Goal: Task Accomplishment & Management: Use online tool/utility

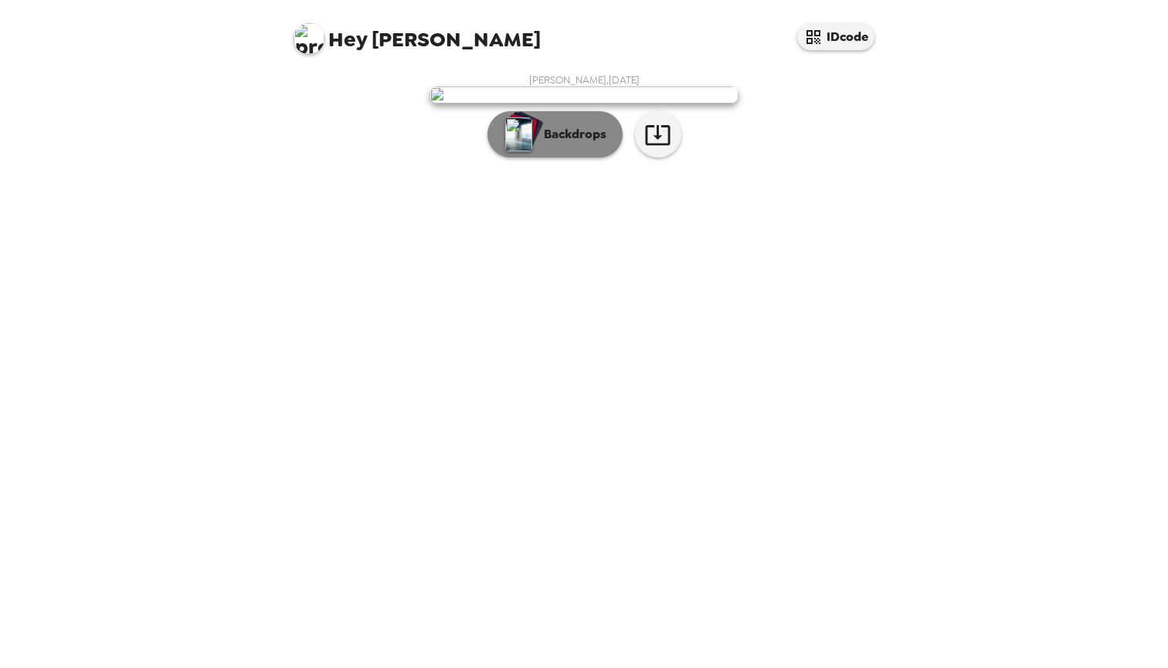
click at [589, 144] on p "Backdrops" at bounding box center [571, 134] width 70 height 19
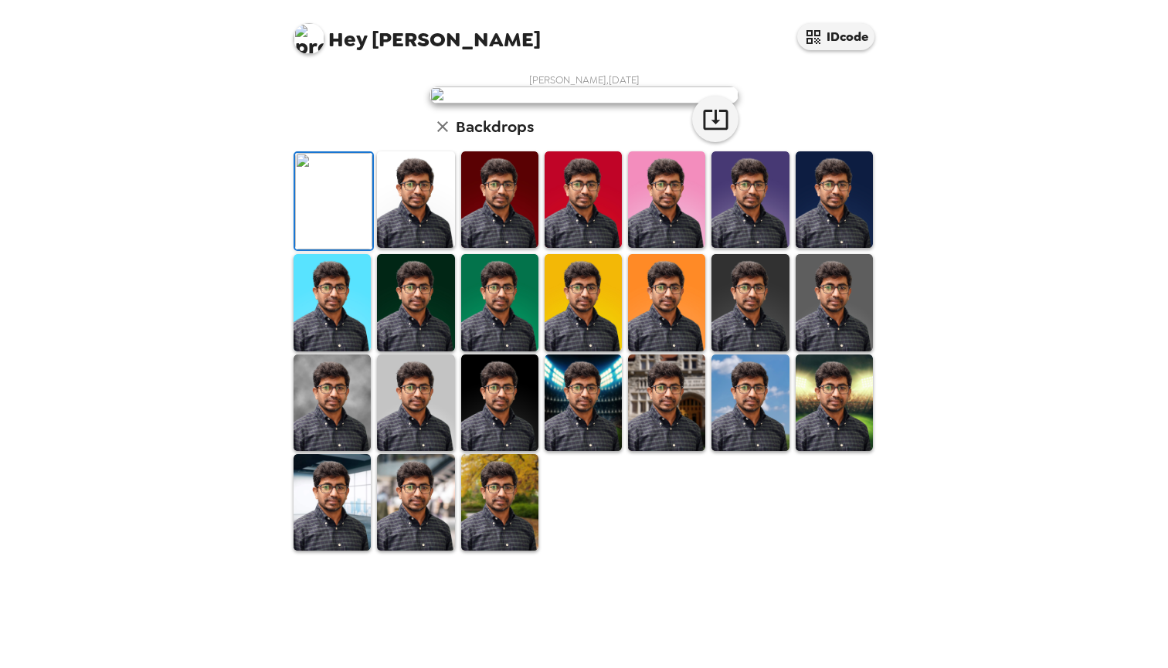
scroll to position [269, 0]
click at [490, 551] on img at bounding box center [499, 502] width 77 height 97
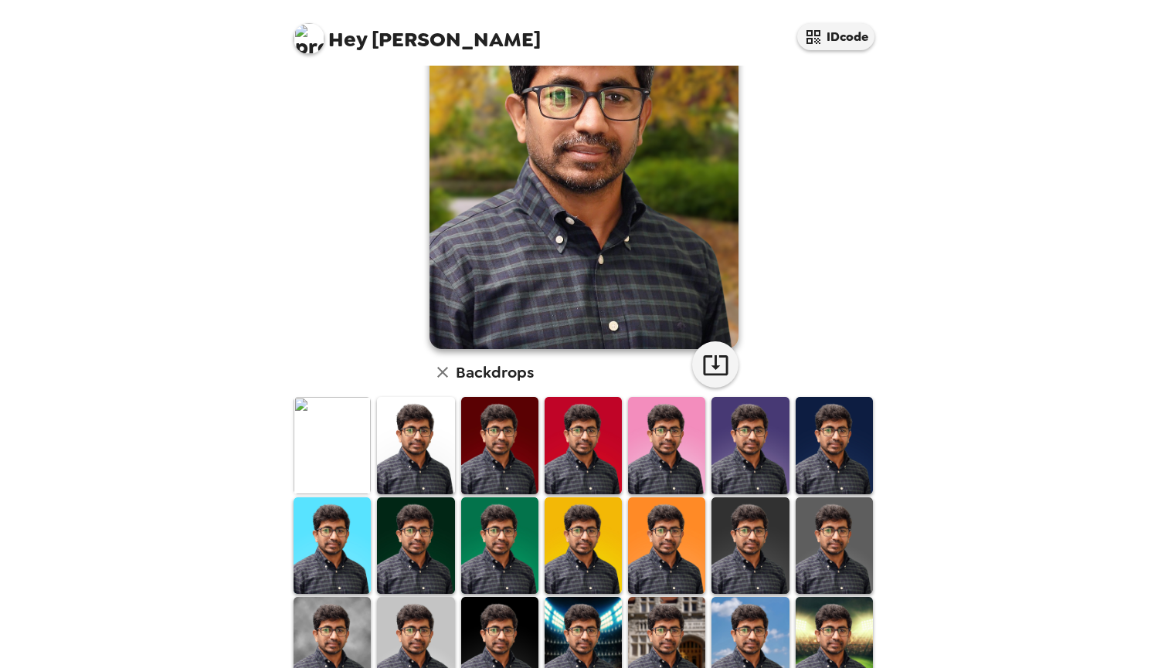
scroll to position [0, 0]
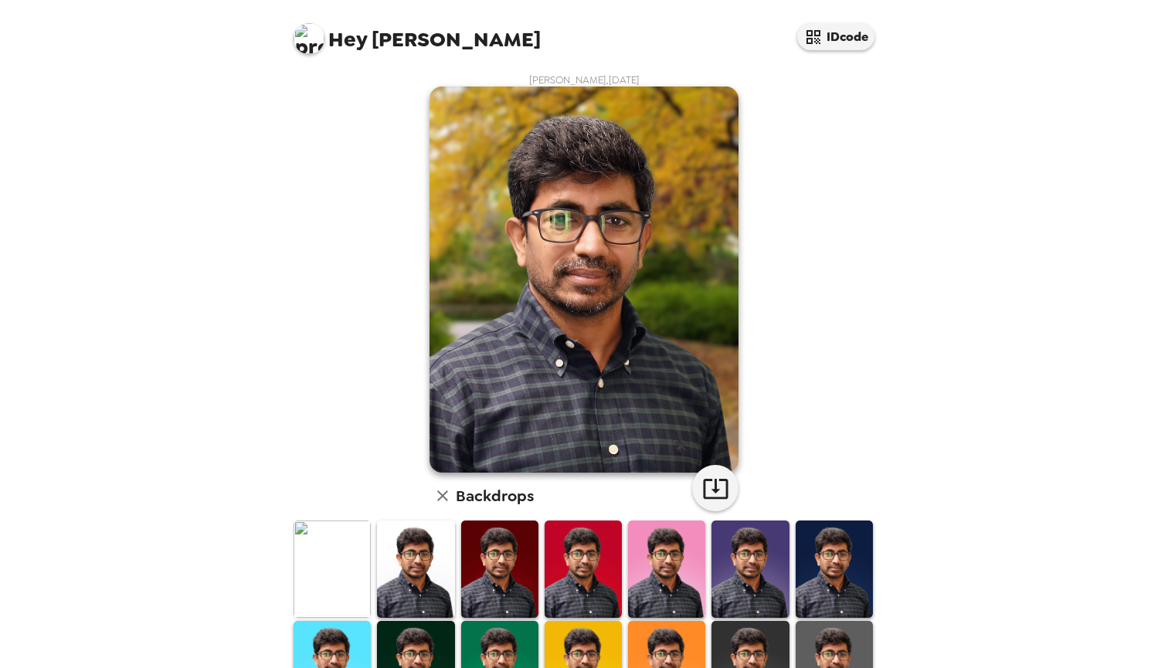
click at [345, 567] on img at bounding box center [332, 569] width 77 height 97
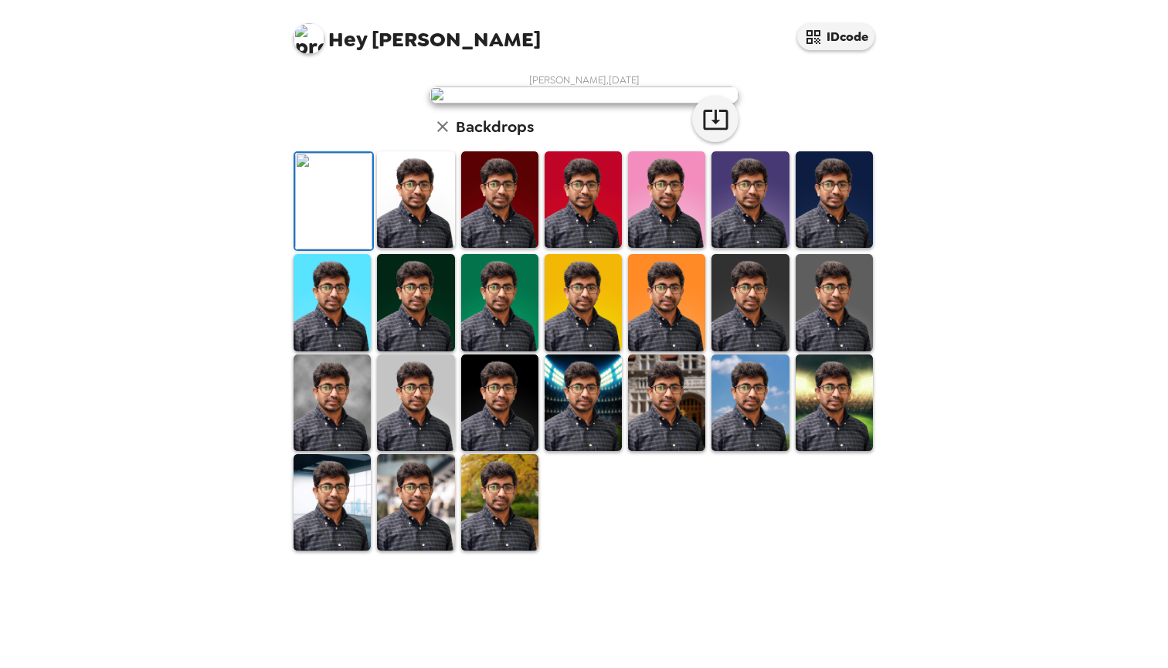
drag, startPoint x: 407, startPoint y: 564, endPoint x: 419, endPoint y: 562, distance: 11.7
click at [408, 248] on img at bounding box center [415, 199] width 77 height 97
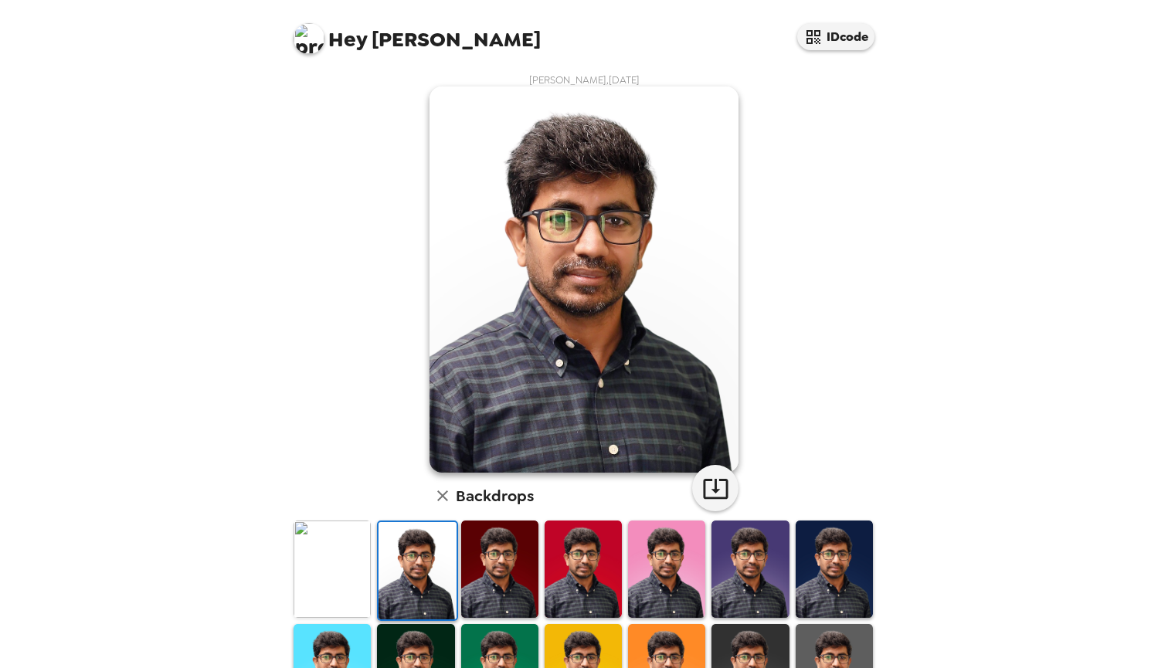
click at [504, 562] on img at bounding box center [499, 569] width 77 height 97
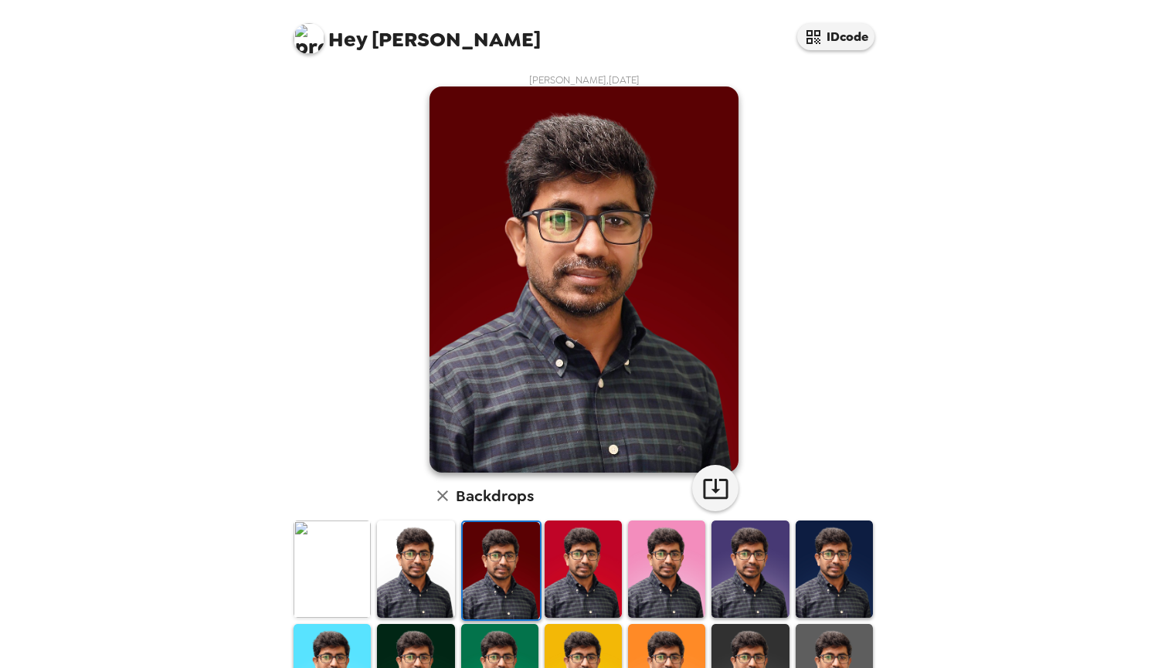
click at [562, 565] on img at bounding box center [583, 569] width 77 height 97
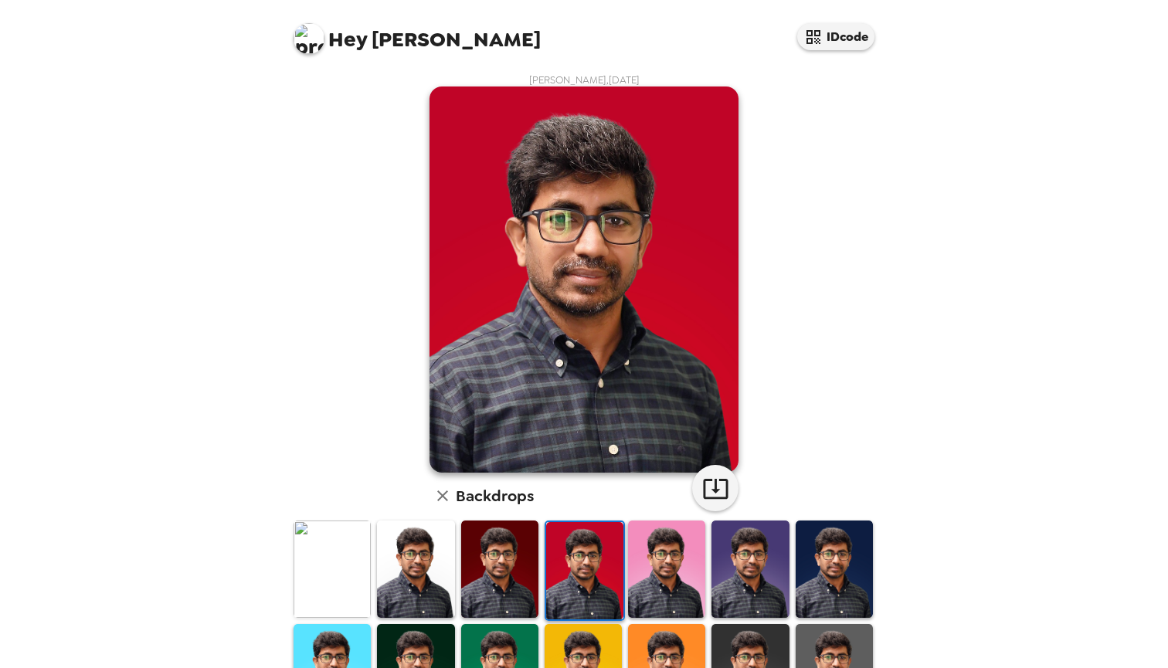
click at [672, 564] on img at bounding box center [666, 569] width 77 height 97
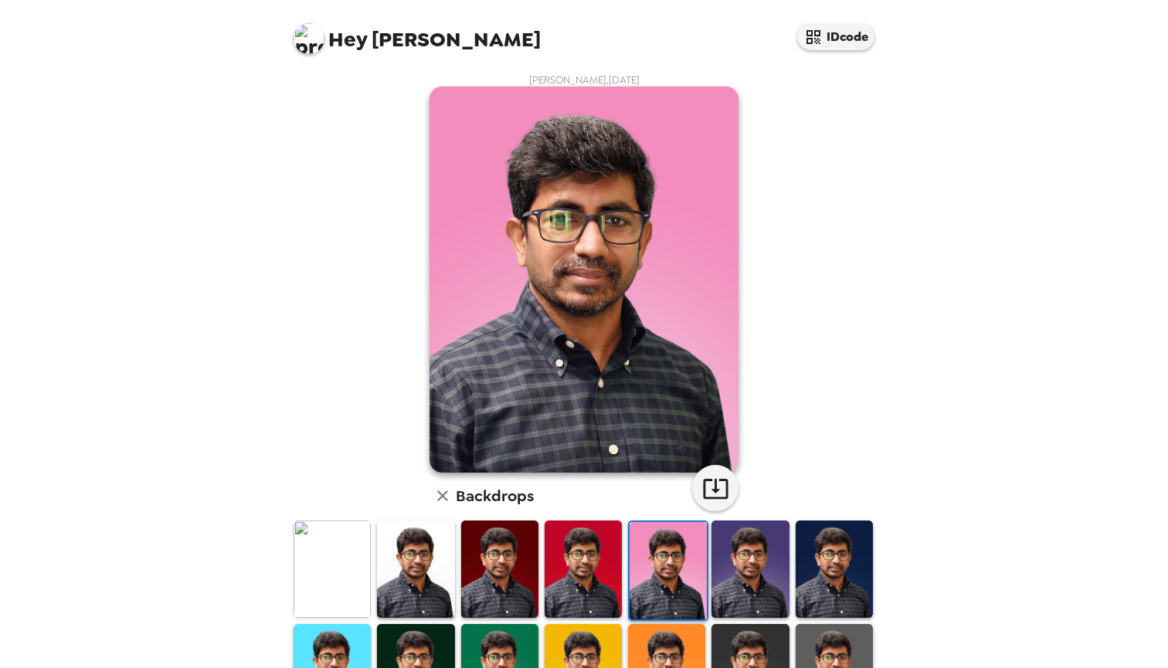
click at [758, 571] on img at bounding box center [750, 569] width 77 height 97
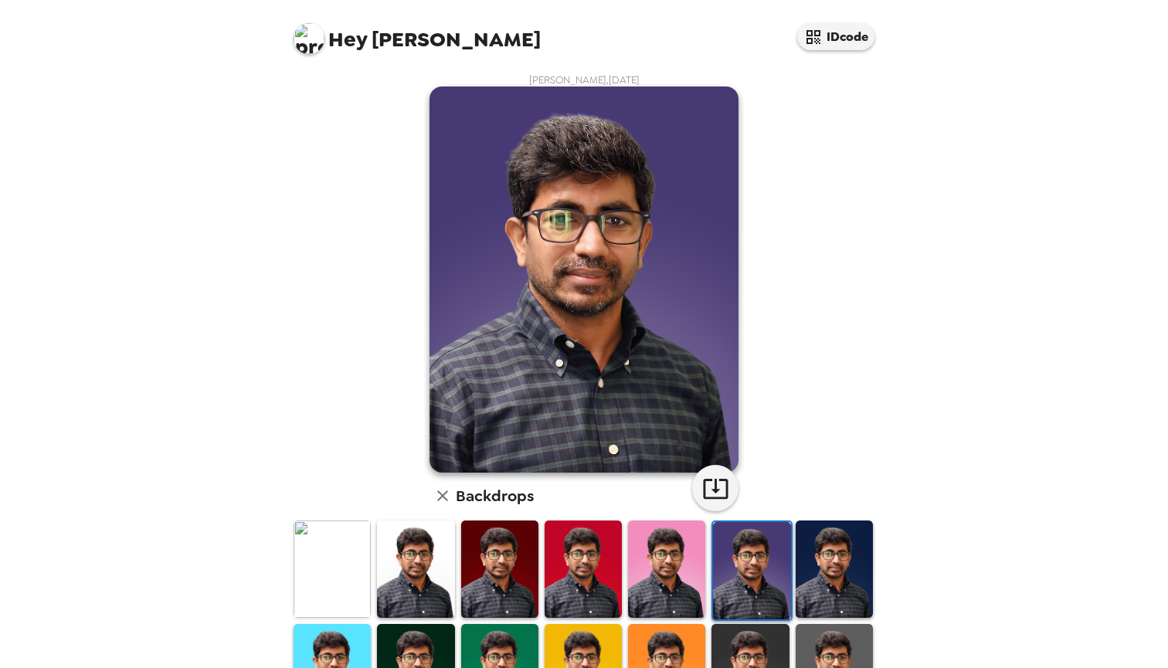
click at [841, 579] on img at bounding box center [834, 569] width 77 height 97
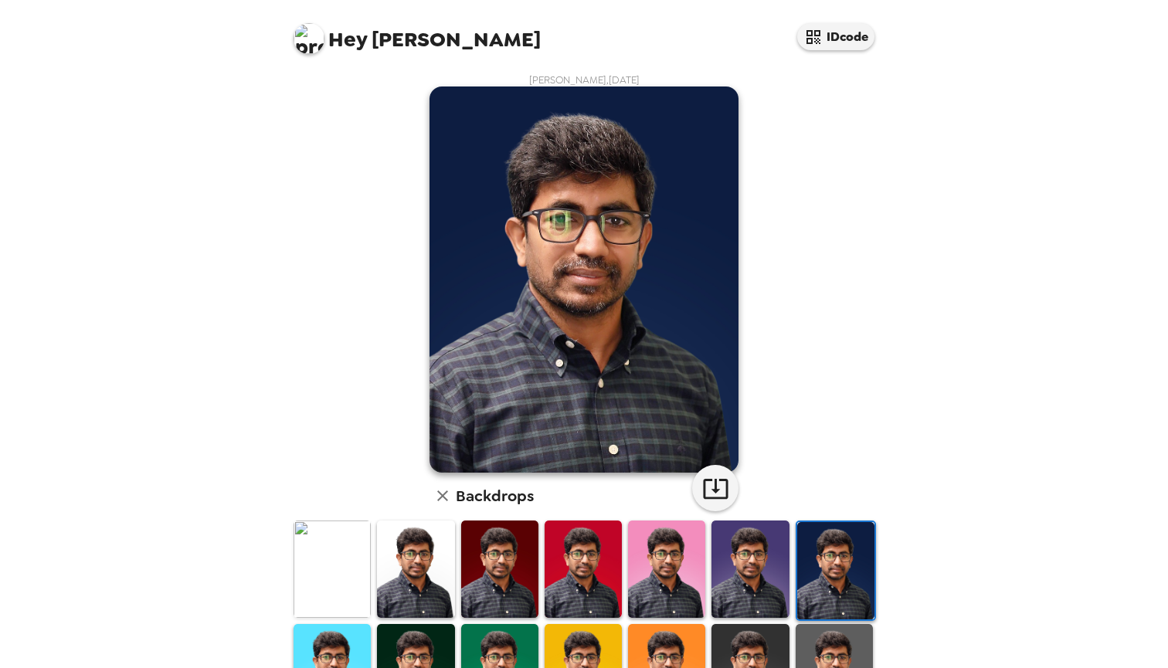
scroll to position [108, 0]
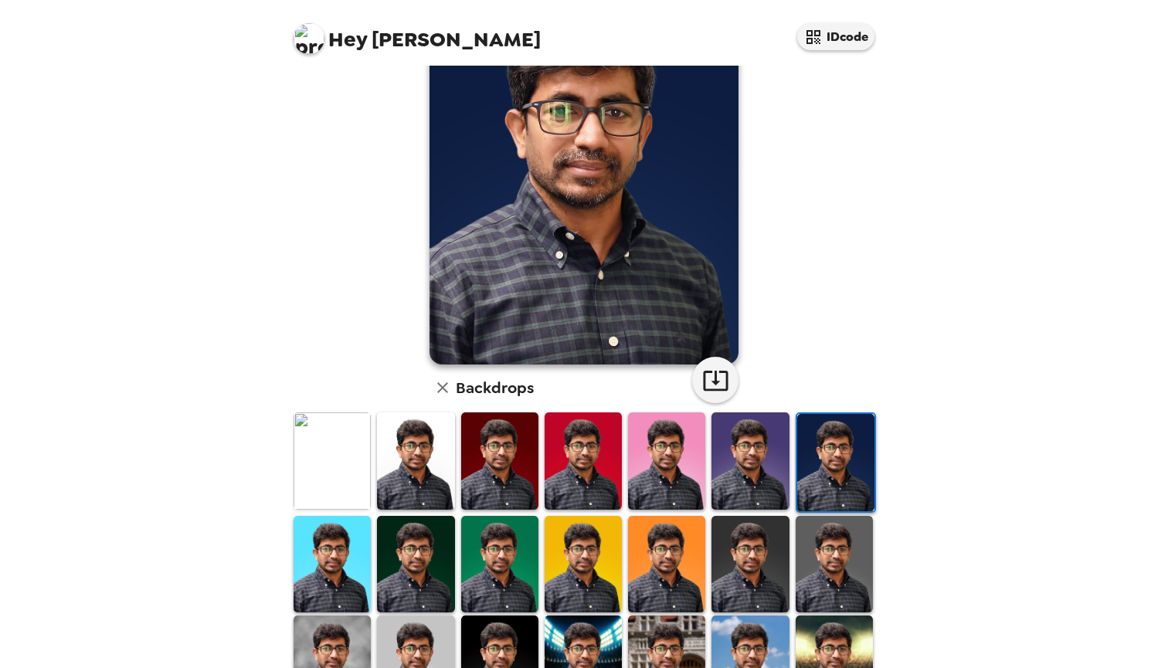
click at [837, 582] on img at bounding box center [834, 564] width 77 height 97
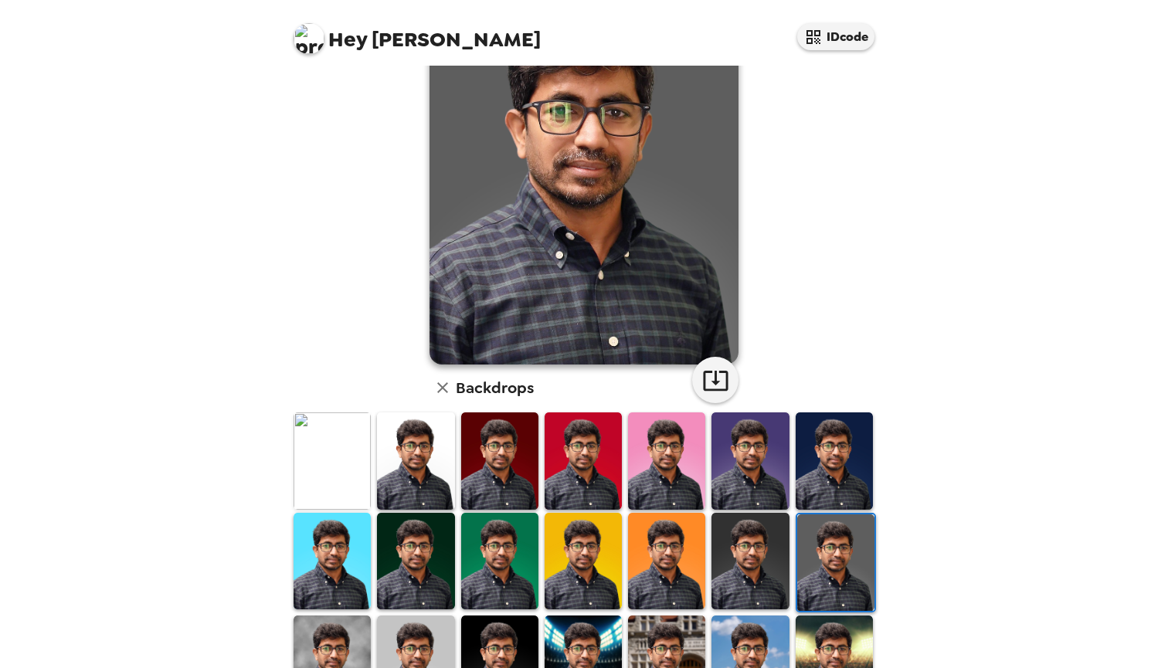
click at [742, 563] on img at bounding box center [750, 561] width 77 height 97
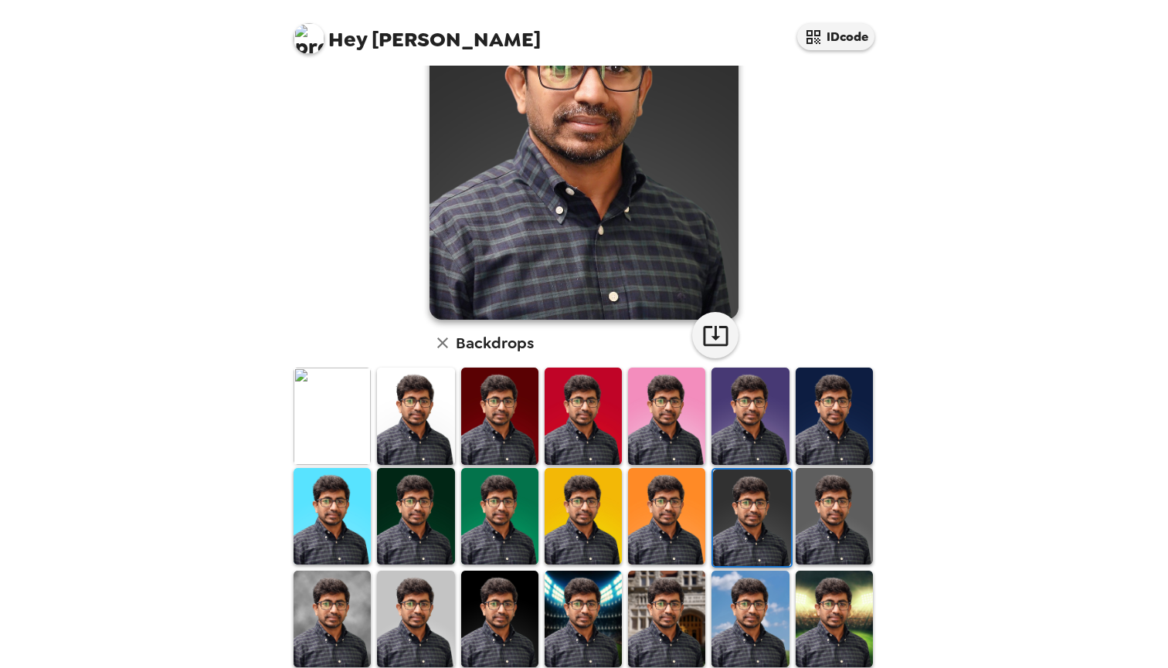
scroll to position [269, 0]
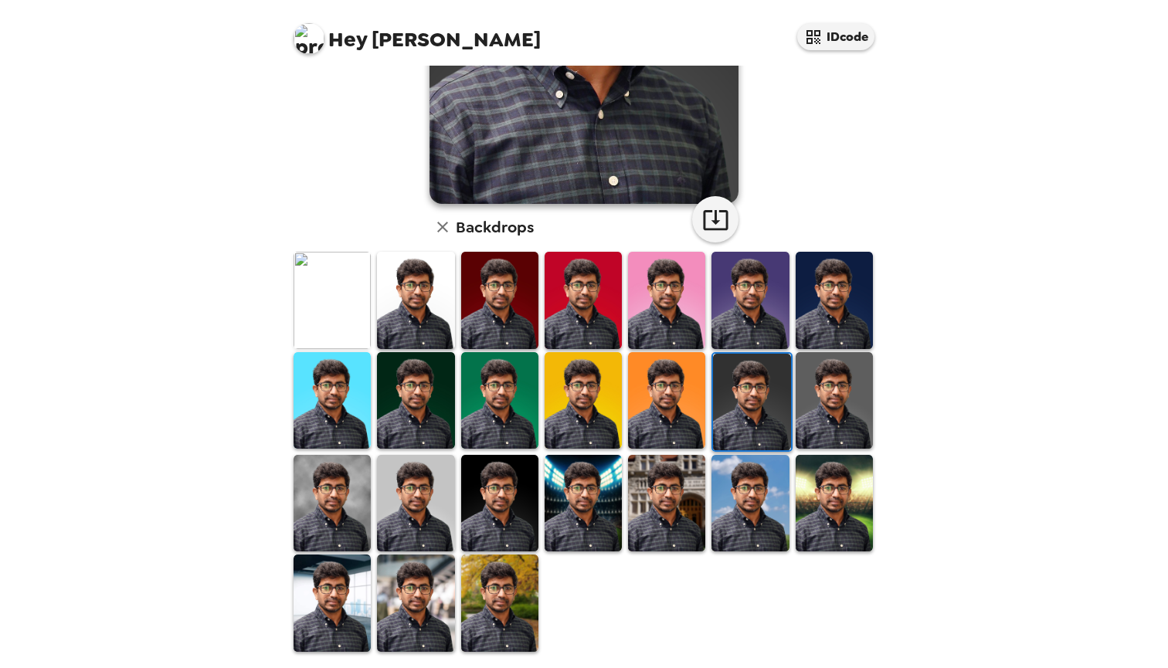
click at [815, 484] on img at bounding box center [834, 503] width 77 height 97
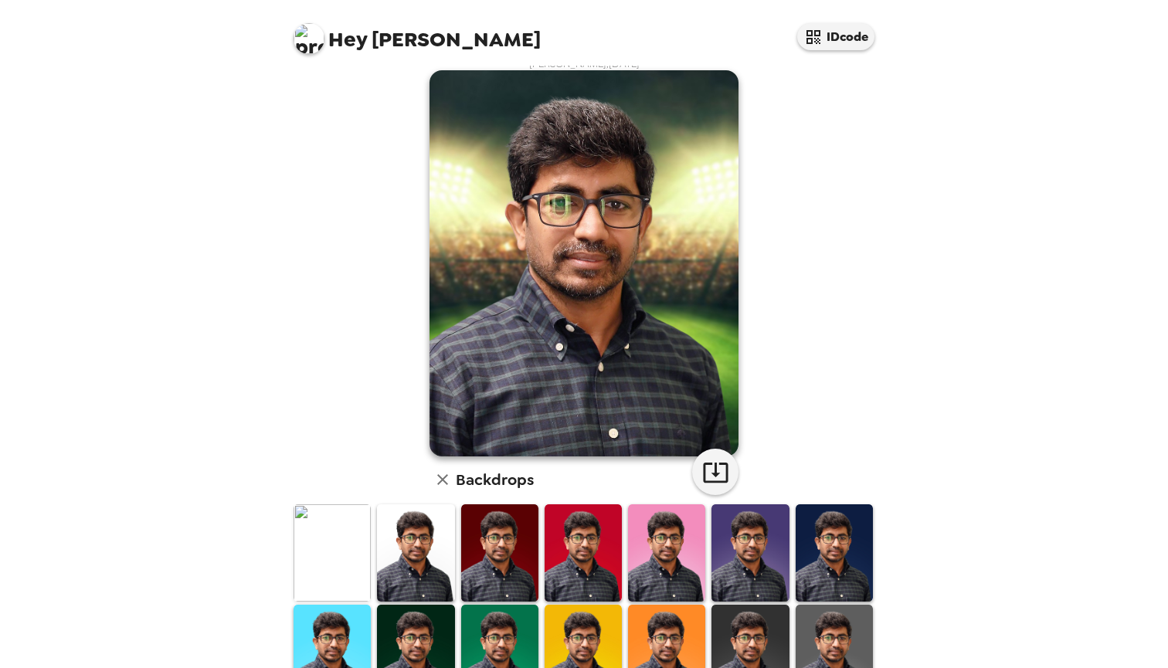
scroll to position [144, 0]
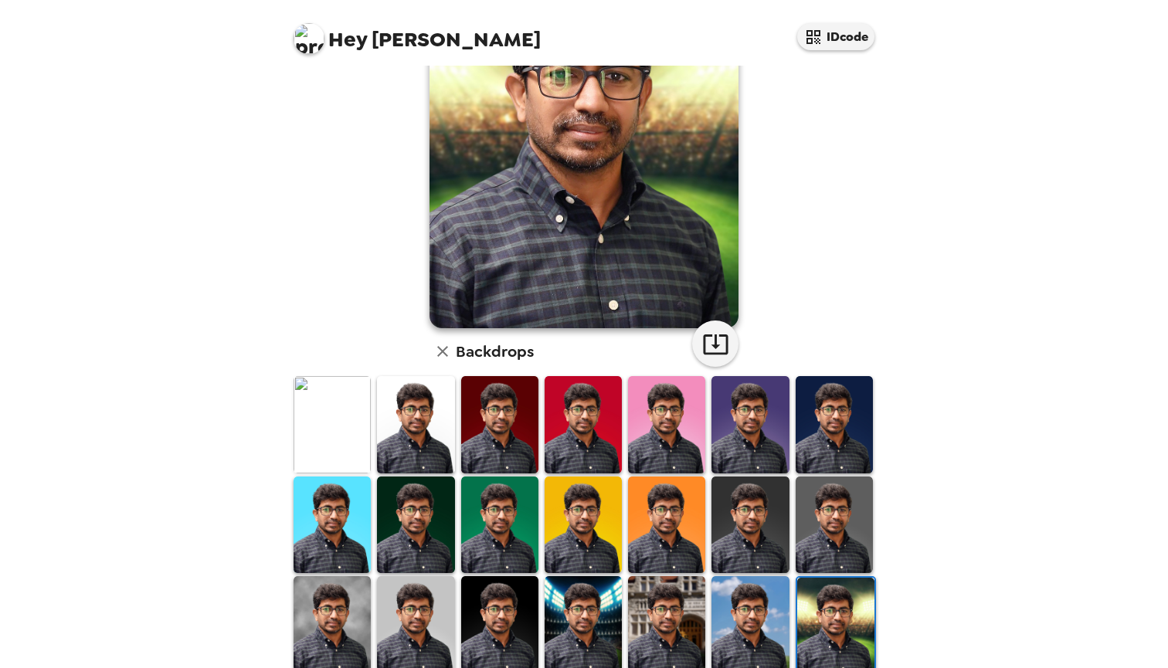
drag, startPoint x: 660, startPoint y: 522, endPoint x: 617, endPoint y: 519, distance: 42.6
click at [660, 522] on img at bounding box center [666, 525] width 77 height 97
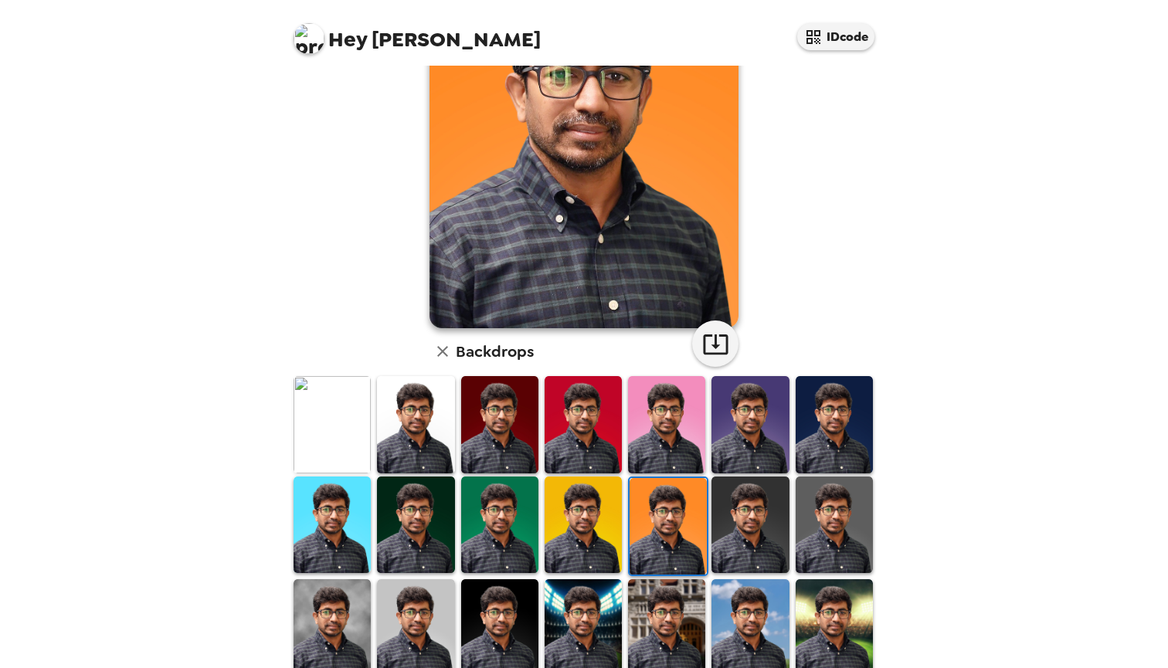
drag, startPoint x: 574, startPoint y: 513, endPoint x: 565, endPoint y: 512, distance: 9.3
click at [572, 513] on img at bounding box center [583, 525] width 77 height 97
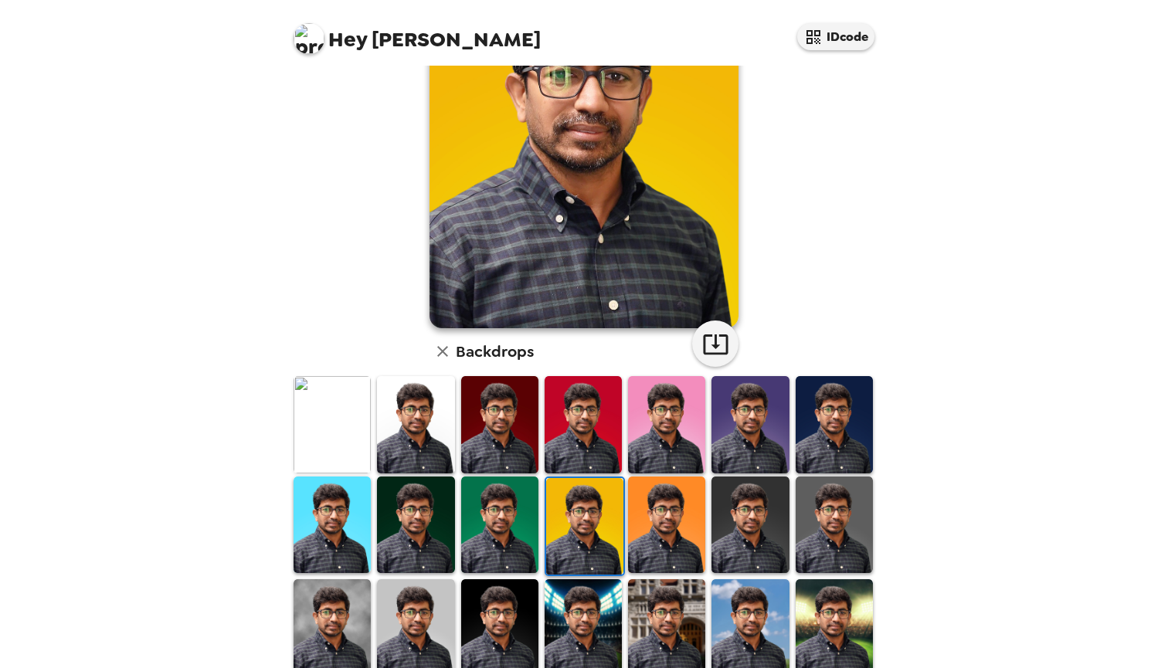
click at [496, 512] on img at bounding box center [499, 525] width 77 height 97
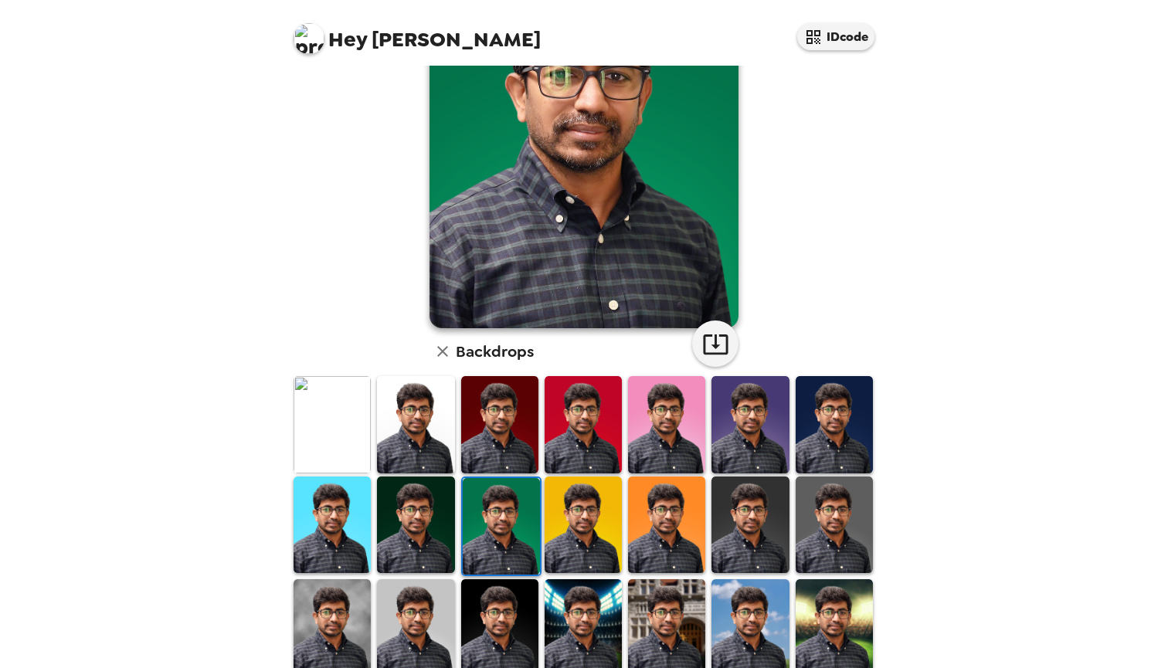
click at [416, 516] on img at bounding box center [415, 525] width 77 height 97
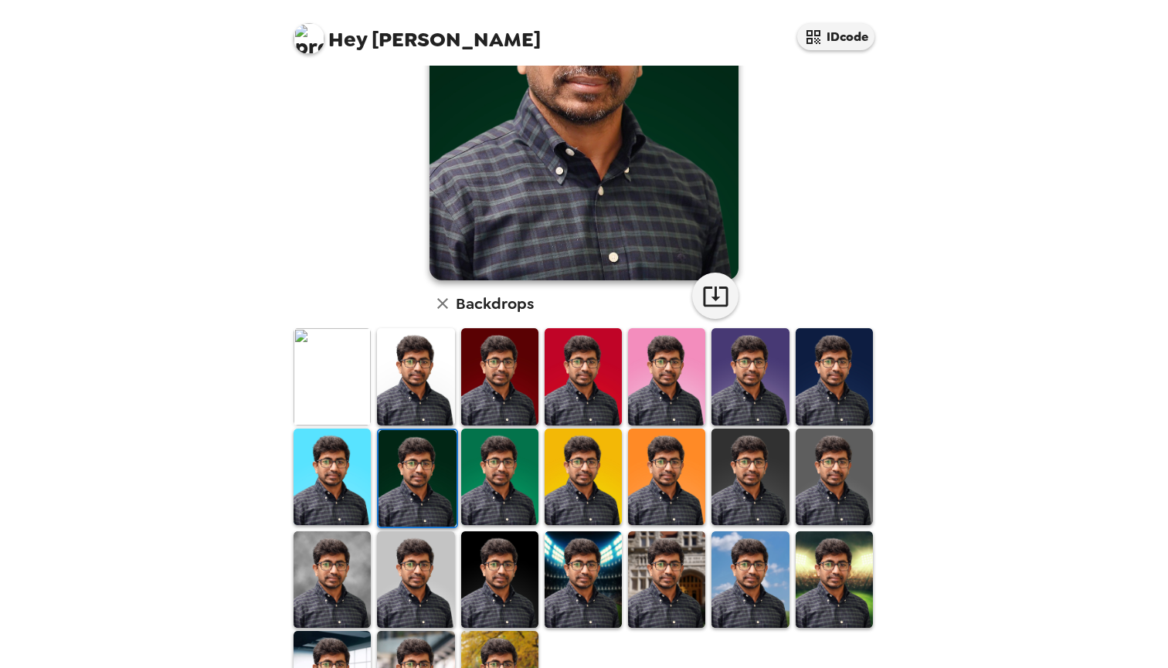
scroll to position [256, 0]
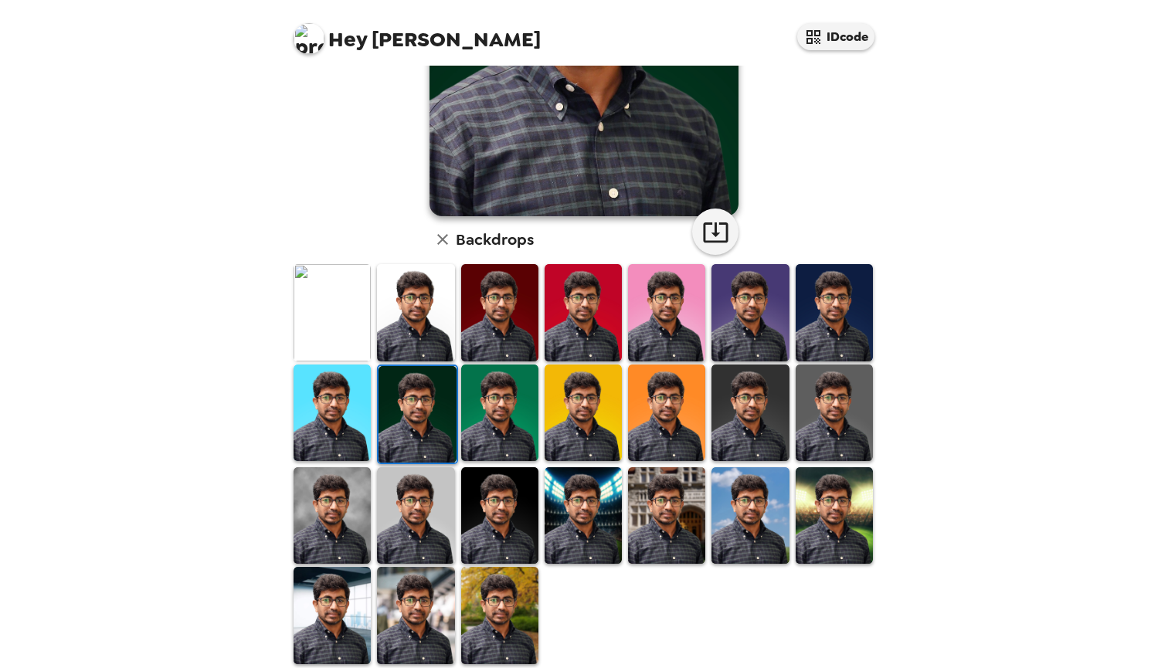
click at [663, 521] on img at bounding box center [666, 515] width 77 height 97
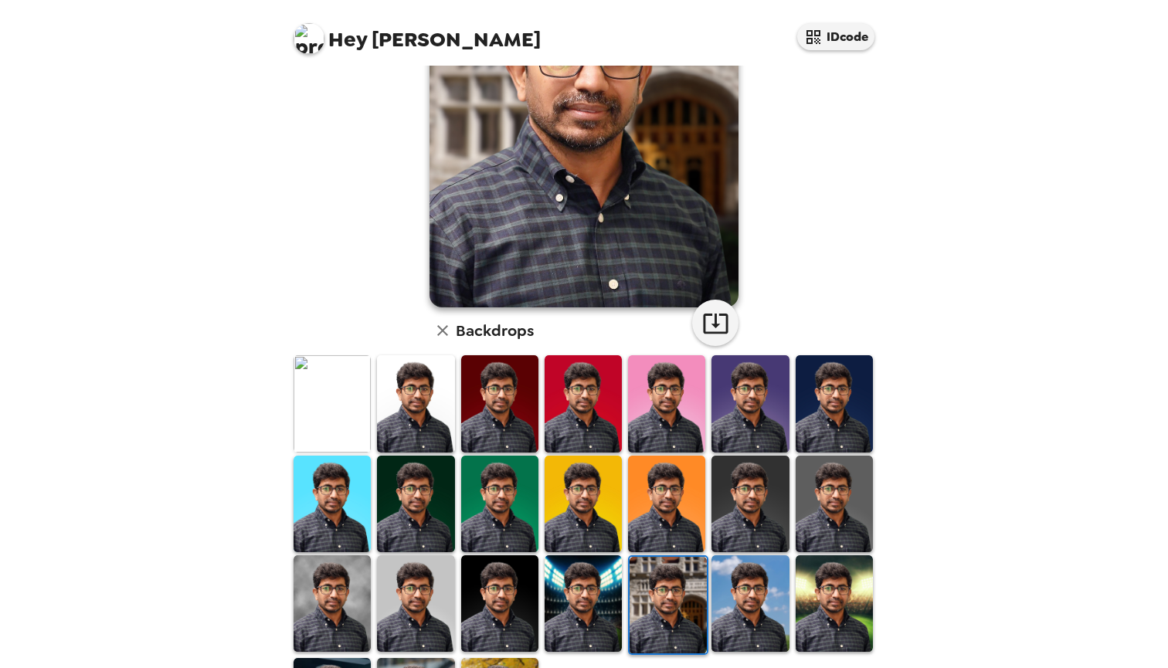
scroll to position [162, 0]
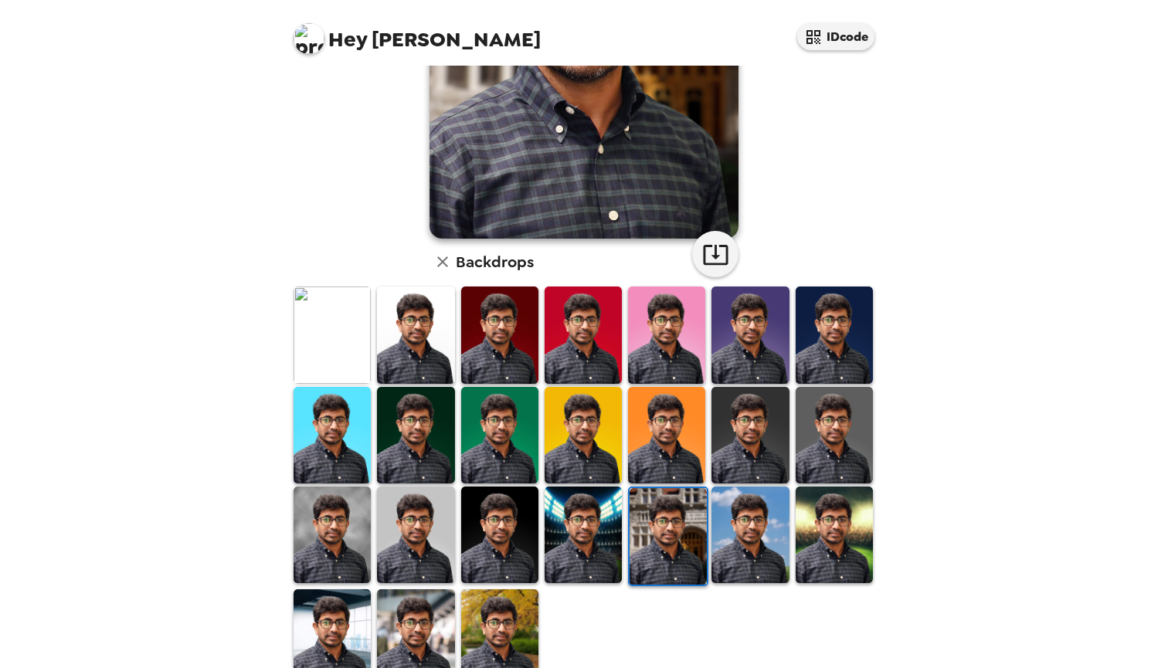
click at [751, 532] on img at bounding box center [750, 535] width 77 height 97
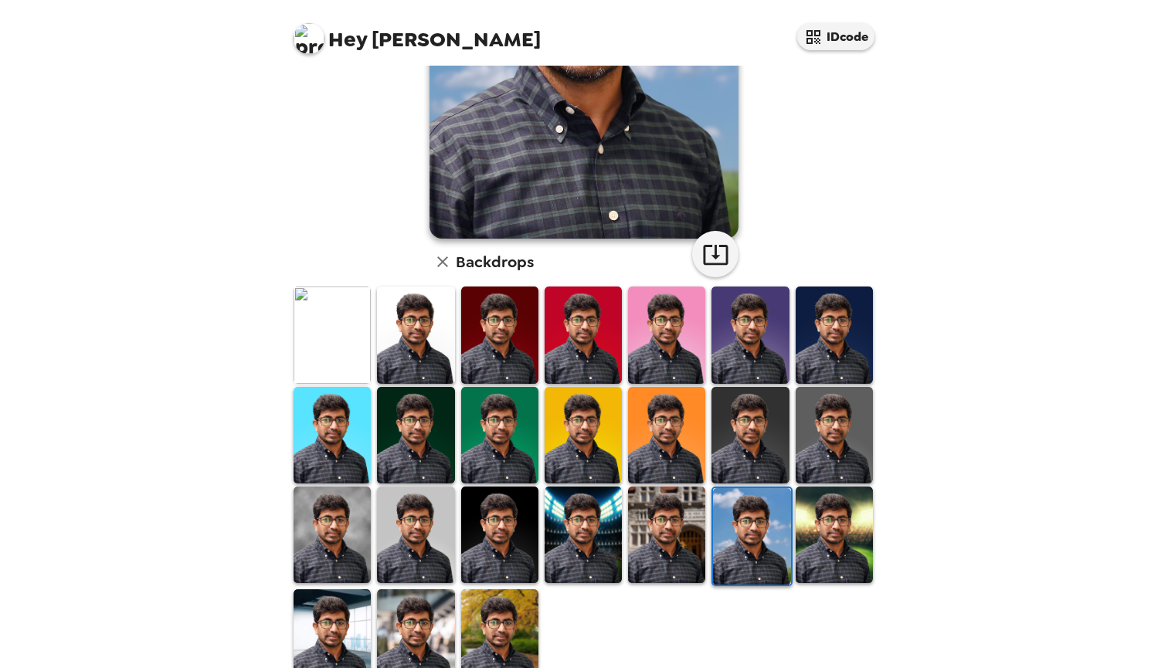
click at [491, 612] on img at bounding box center [499, 637] width 77 height 97
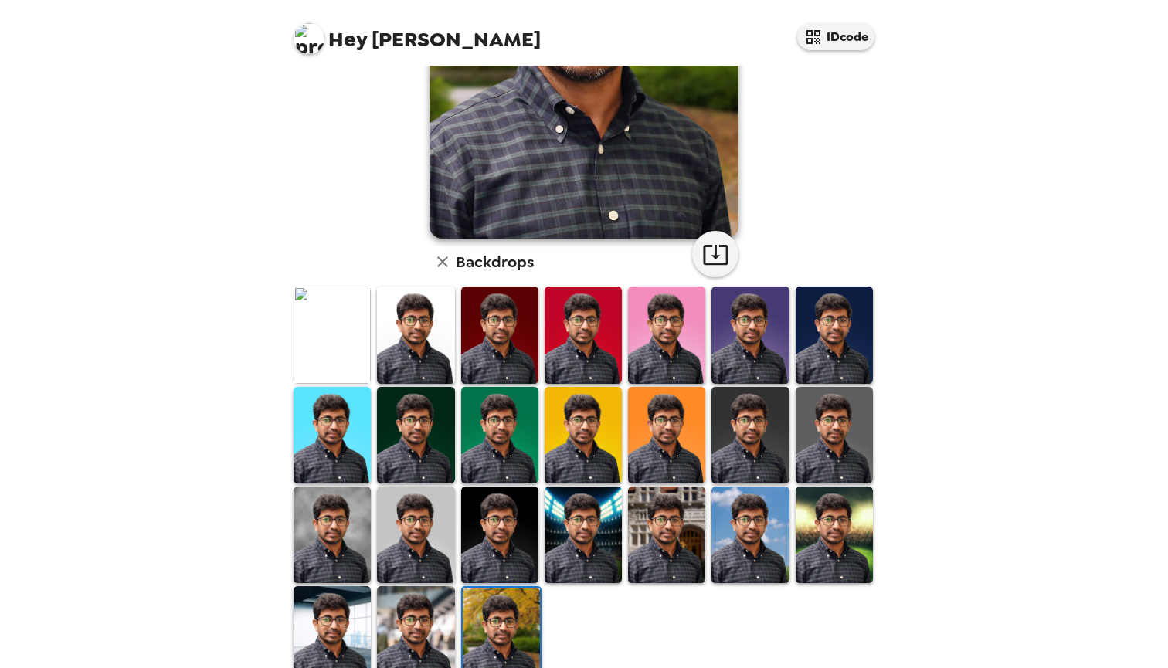
scroll to position [0, 0]
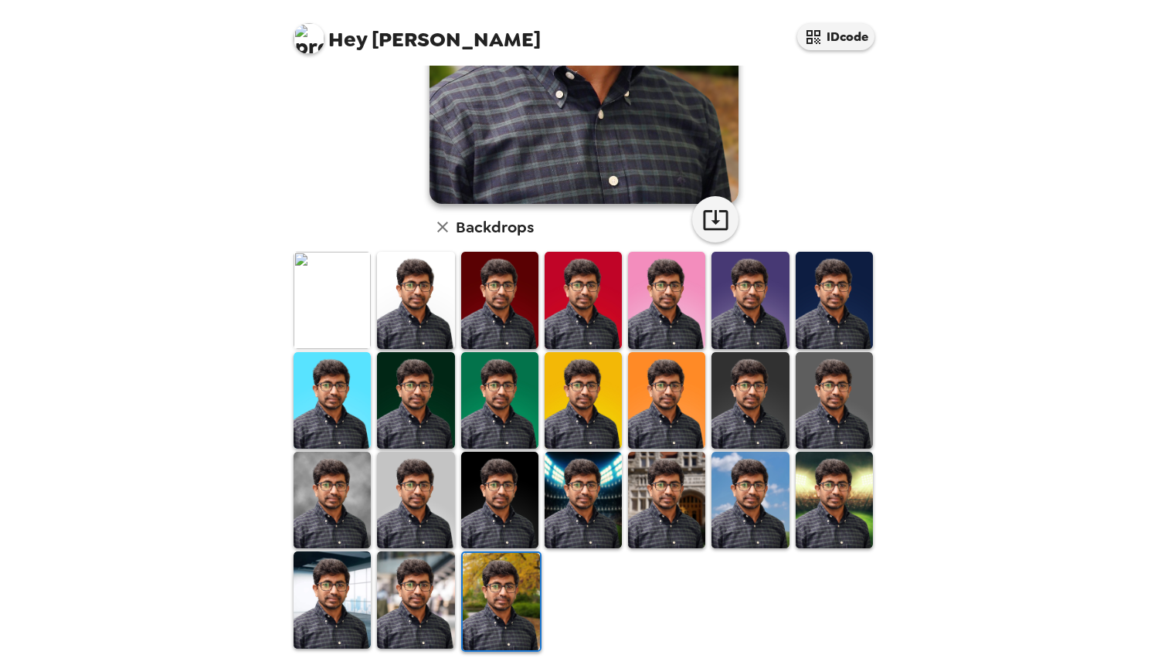
click at [416, 605] on img at bounding box center [415, 600] width 77 height 97
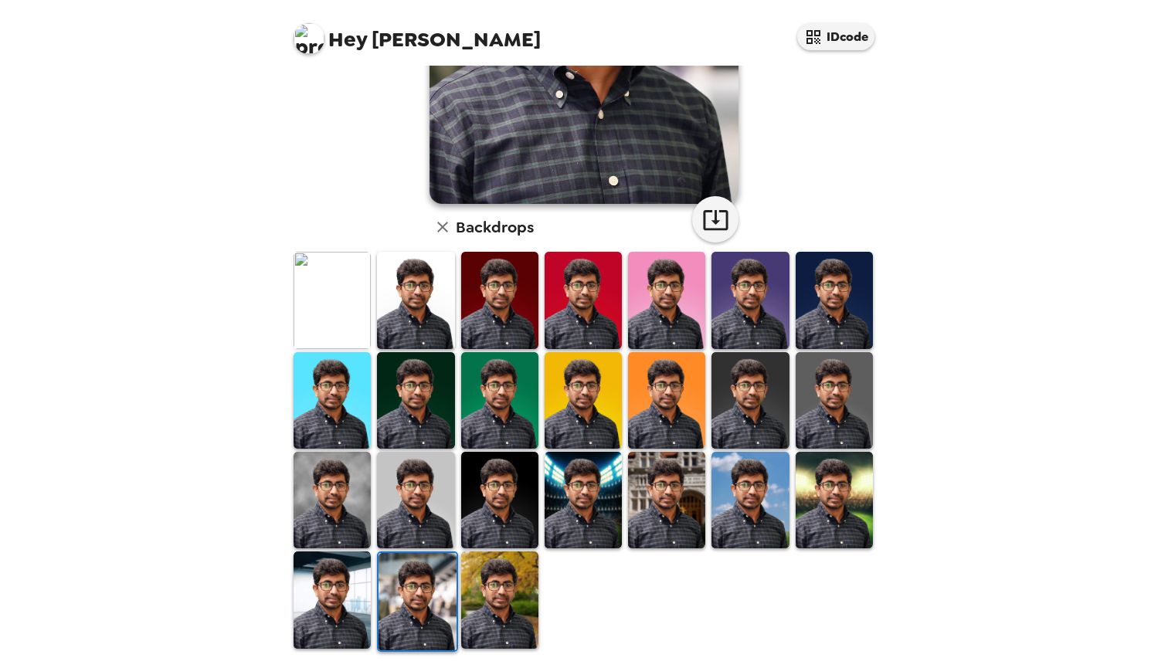
scroll to position [266, 0]
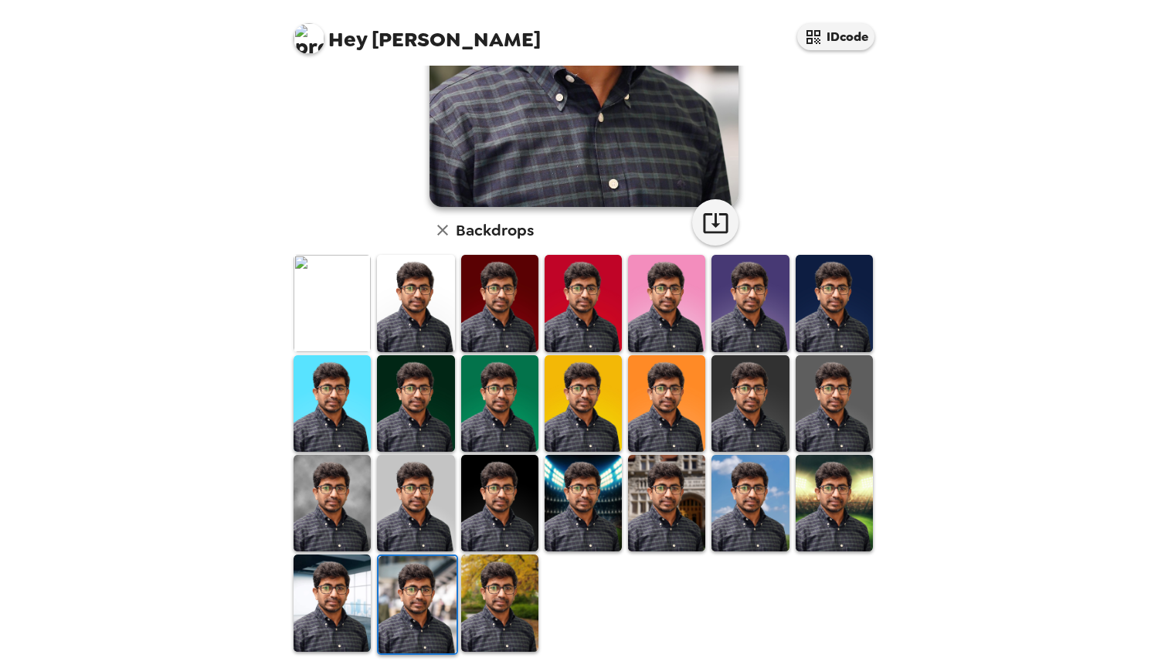
click at [344, 606] on img at bounding box center [332, 603] width 77 height 97
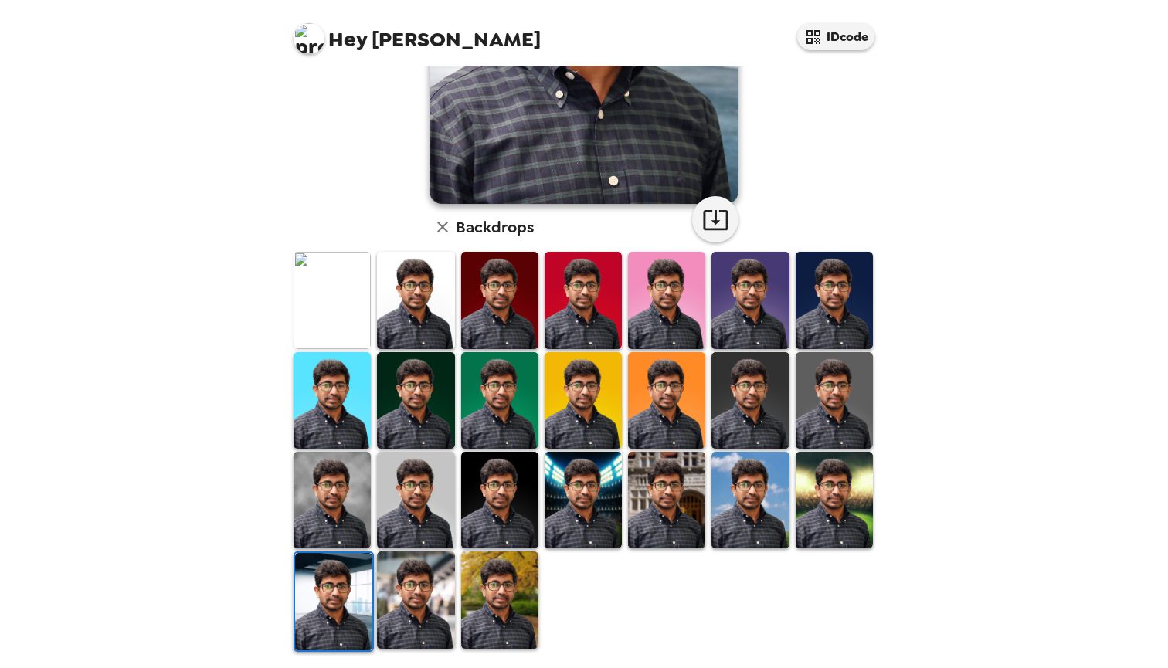
scroll to position [0, 0]
